Goal: Download file/media

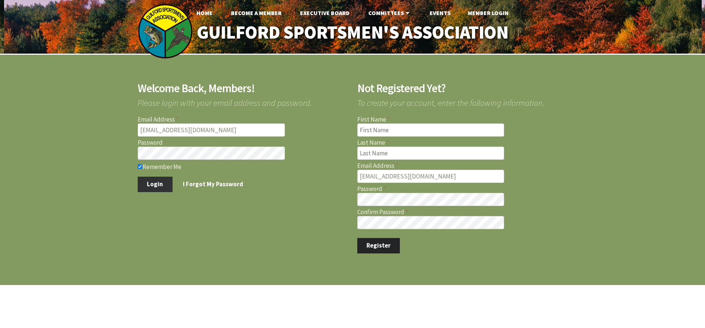
click at [147, 183] on button "Login" at bounding box center [155, 184] width 35 height 15
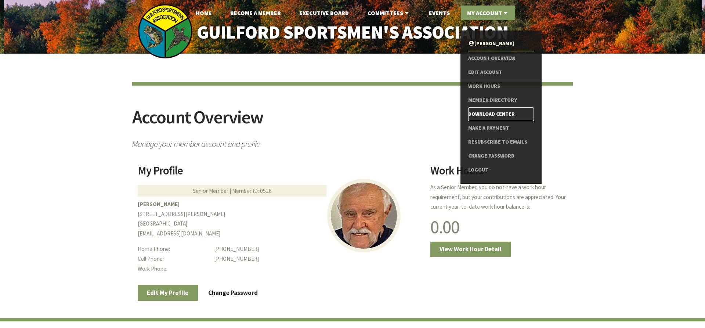
click at [482, 115] on link "Download Center" at bounding box center [501, 114] width 66 height 14
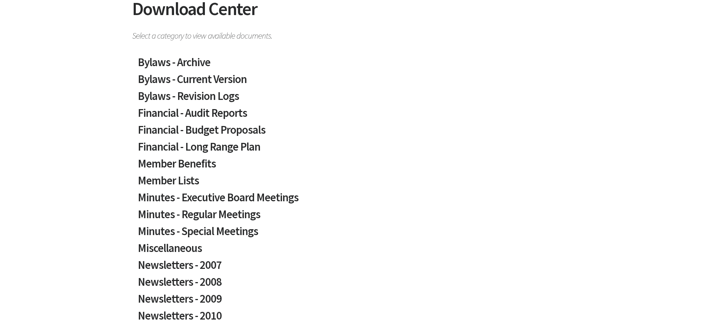
scroll to position [150, 0]
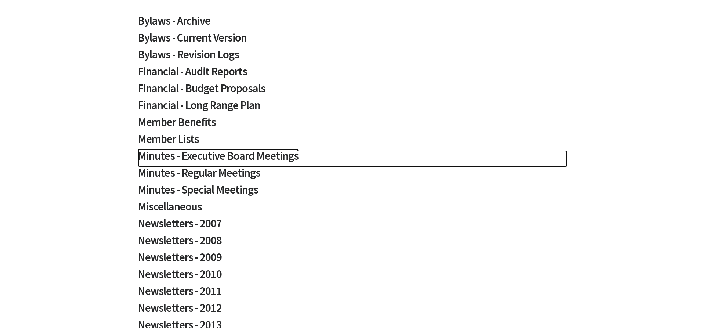
click at [222, 154] on h2 "Minutes - Executive Board Meetings" at bounding box center [353, 158] width 430 height 17
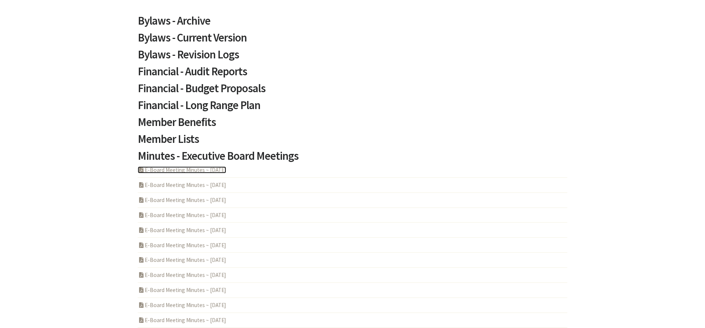
click at [205, 171] on link "PDF Acrobat Document E-Board Meeting Minutes ~ [DATE]" at bounding box center [182, 169] width 88 height 7
